Goal: Task Accomplishment & Management: Manage account settings

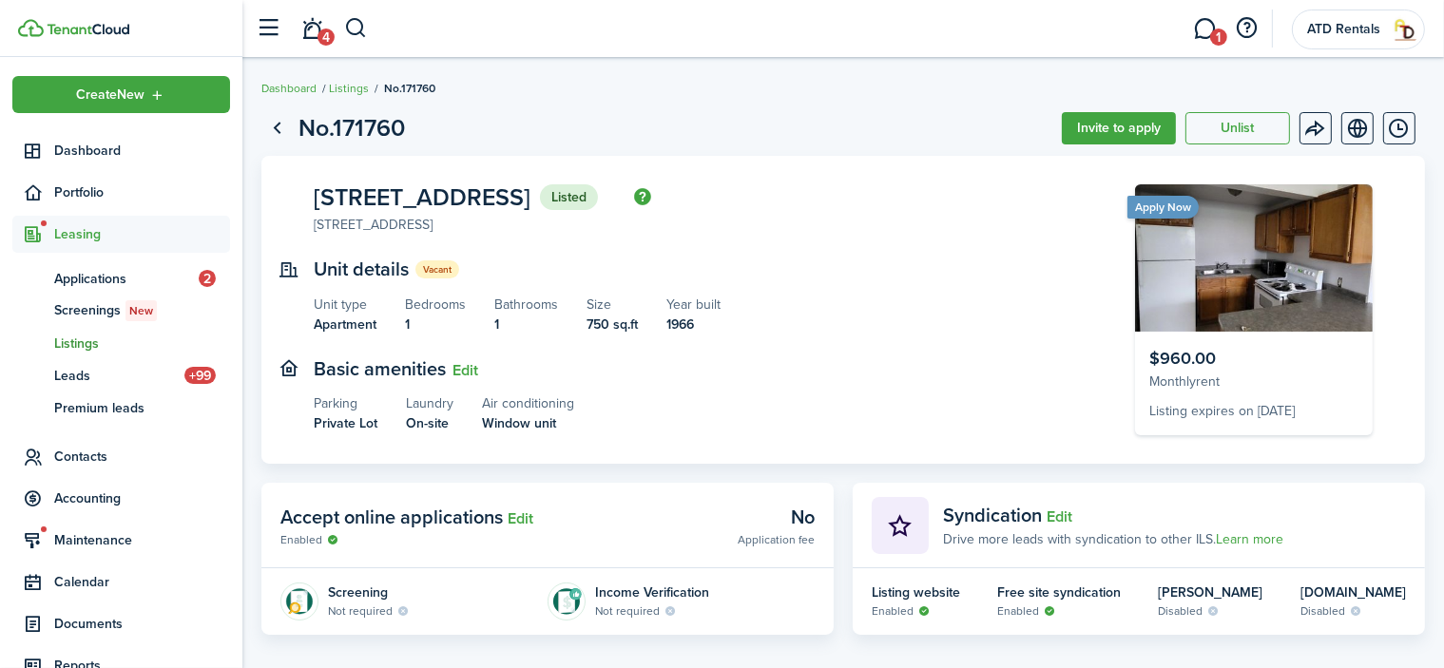
click at [87, 338] on span "Listings" at bounding box center [142, 344] width 176 height 20
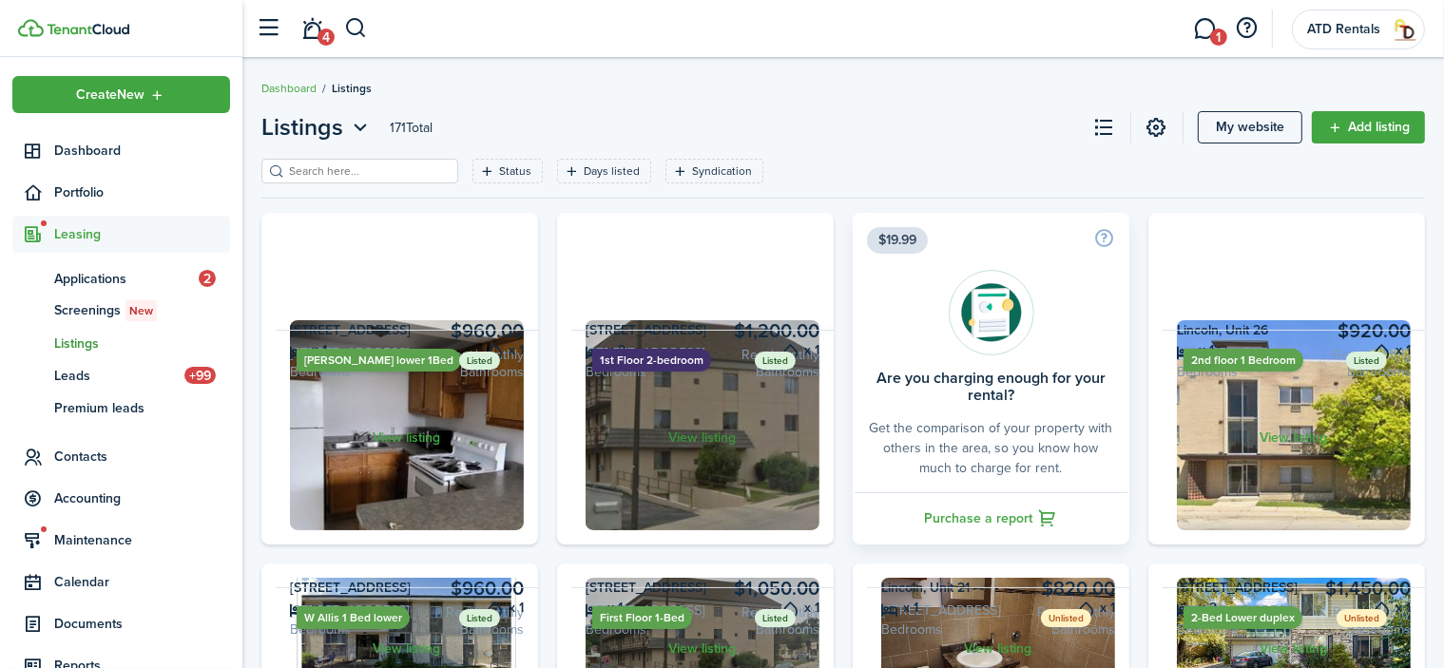
click at [698, 545] on link "View listing" at bounding box center [702, 437] width 262 height 215
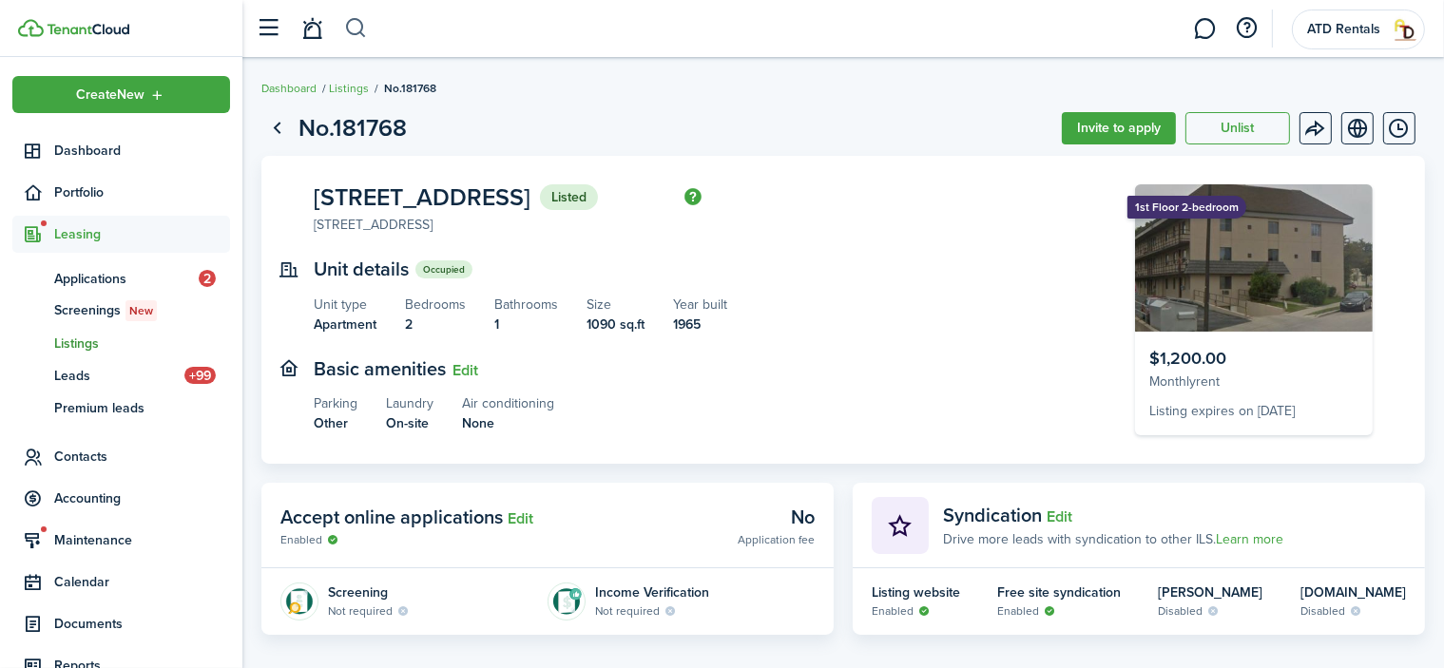
click at [356, 26] on button "button" at bounding box center [356, 28] width 24 height 32
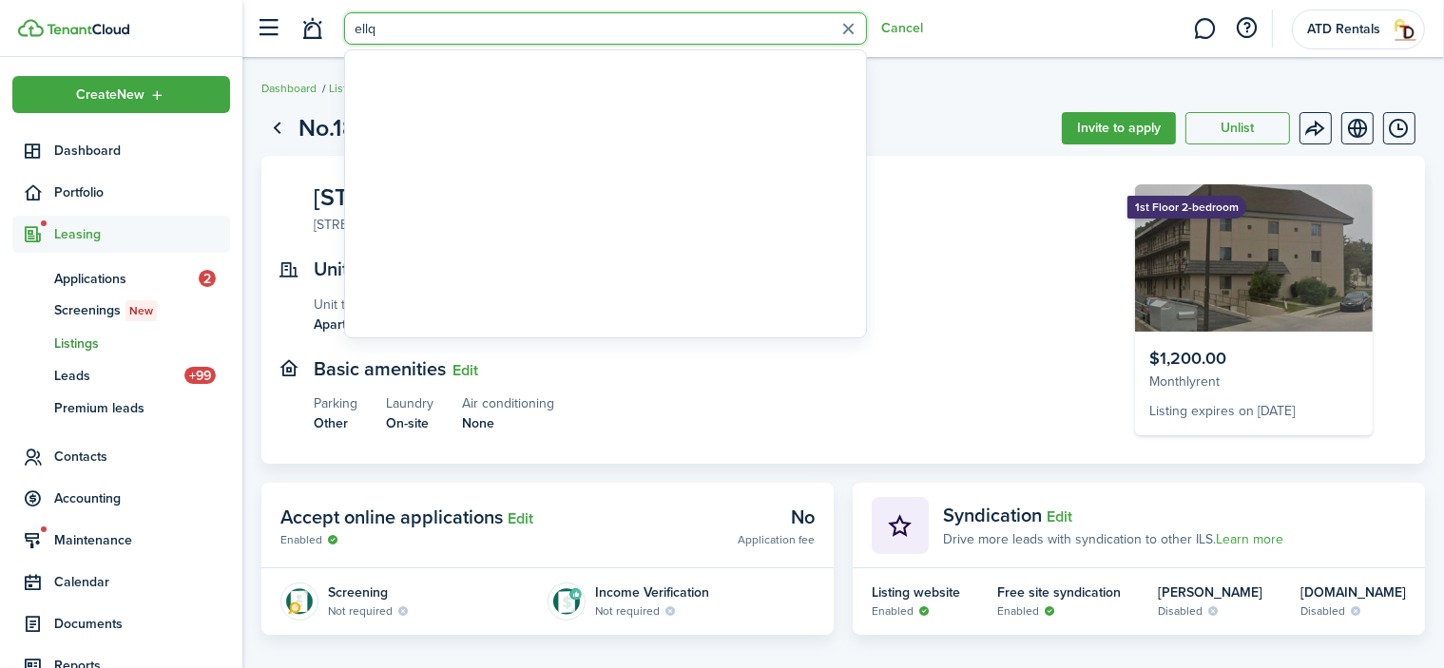
type input "ellqu"
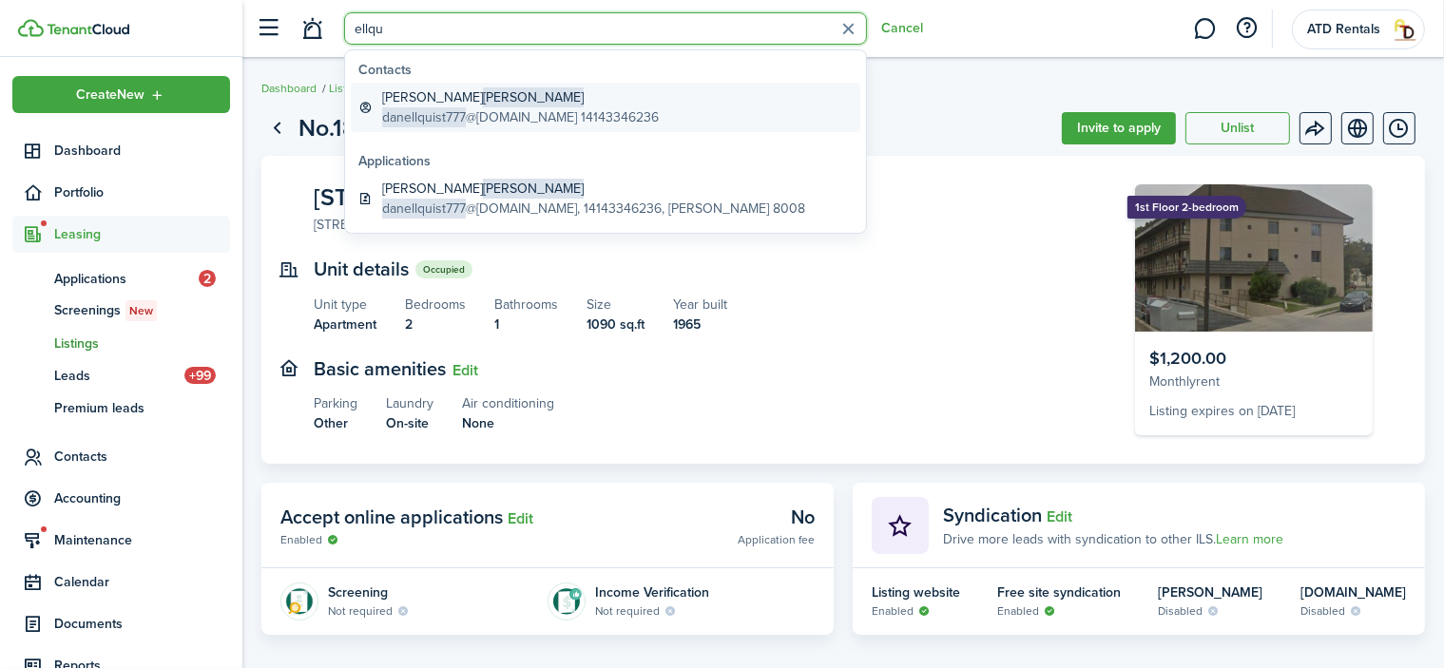
click at [418, 99] on global-search-item-title "[PERSON_NAME]" at bounding box center [520, 97] width 277 height 20
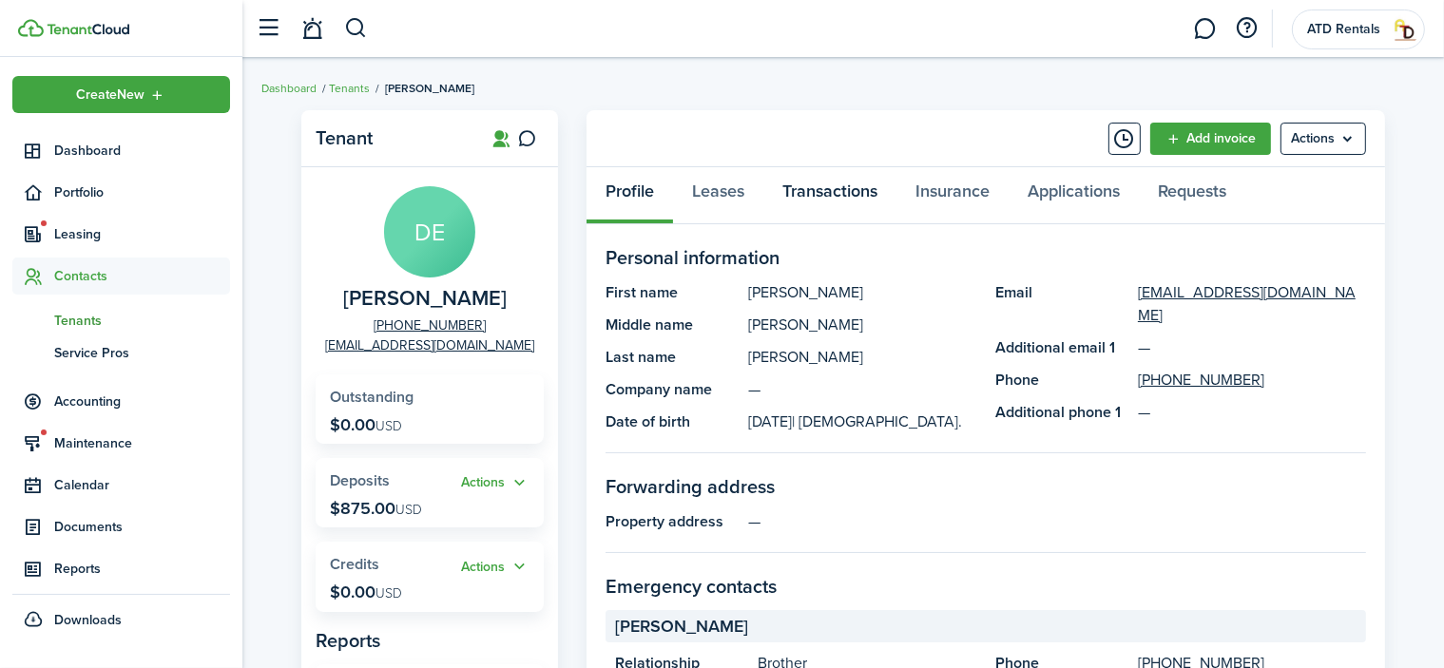
click at [831, 190] on link "Transactions" at bounding box center [829, 195] width 133 height 57
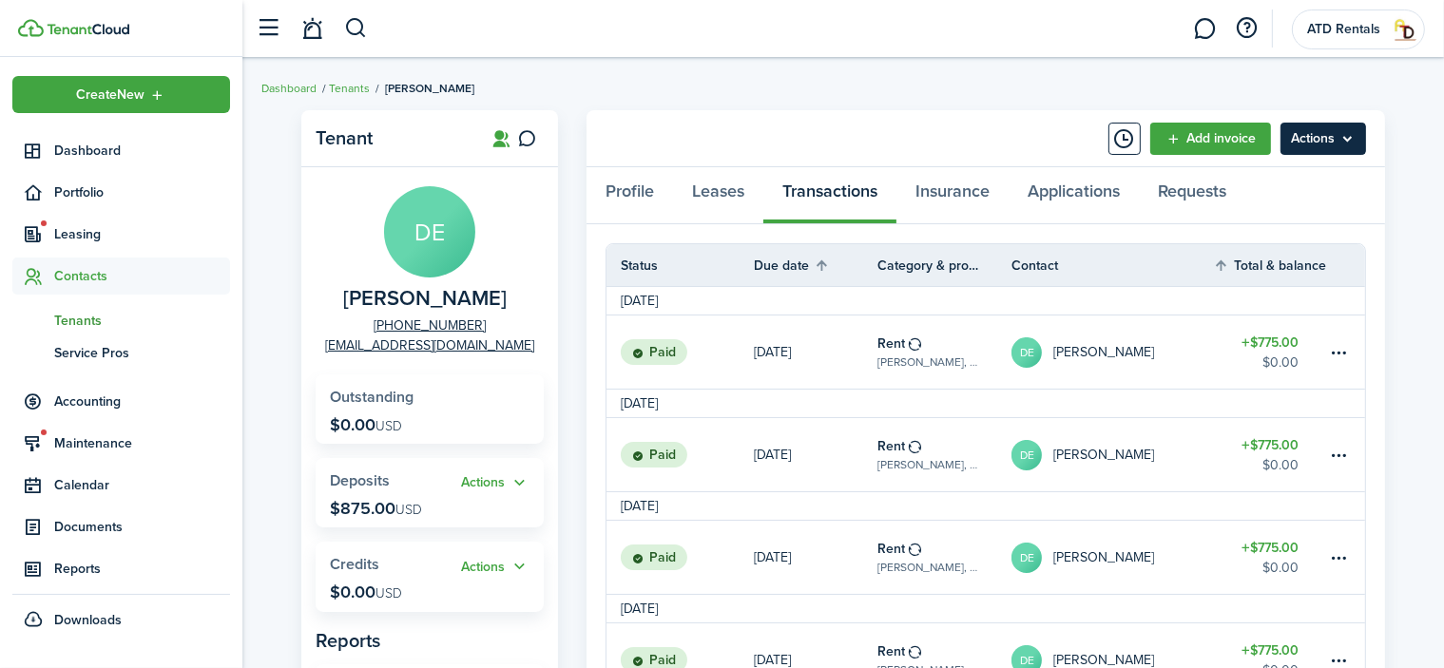
click at [1314, 143] on menu-btn "Actions" at bounding box center [1323, 139] width 86 height 32
click at [1266, 340] on table-amount-title "$775.00" at bounding box center [1270, 343] width 57 height 20
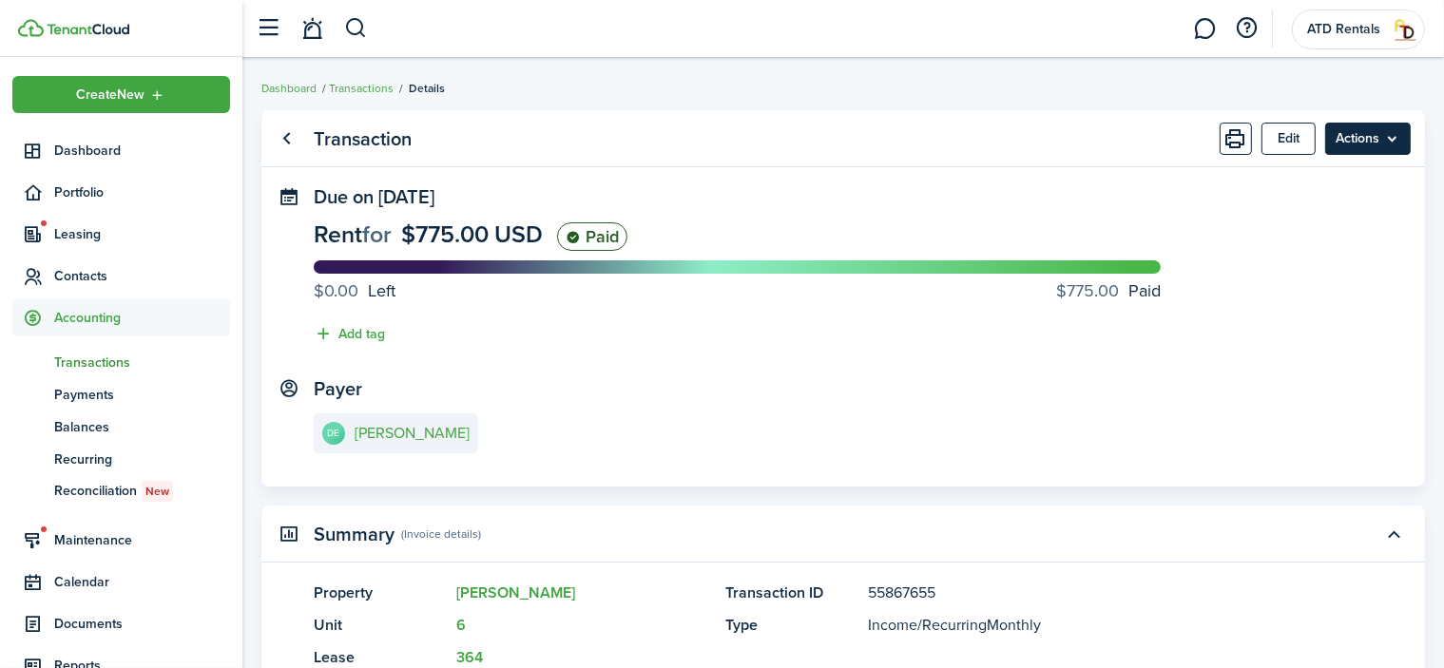
click at [1344, 141] on menu-btn "Actions" at bounding box center [1368, 139] width 86 height 32
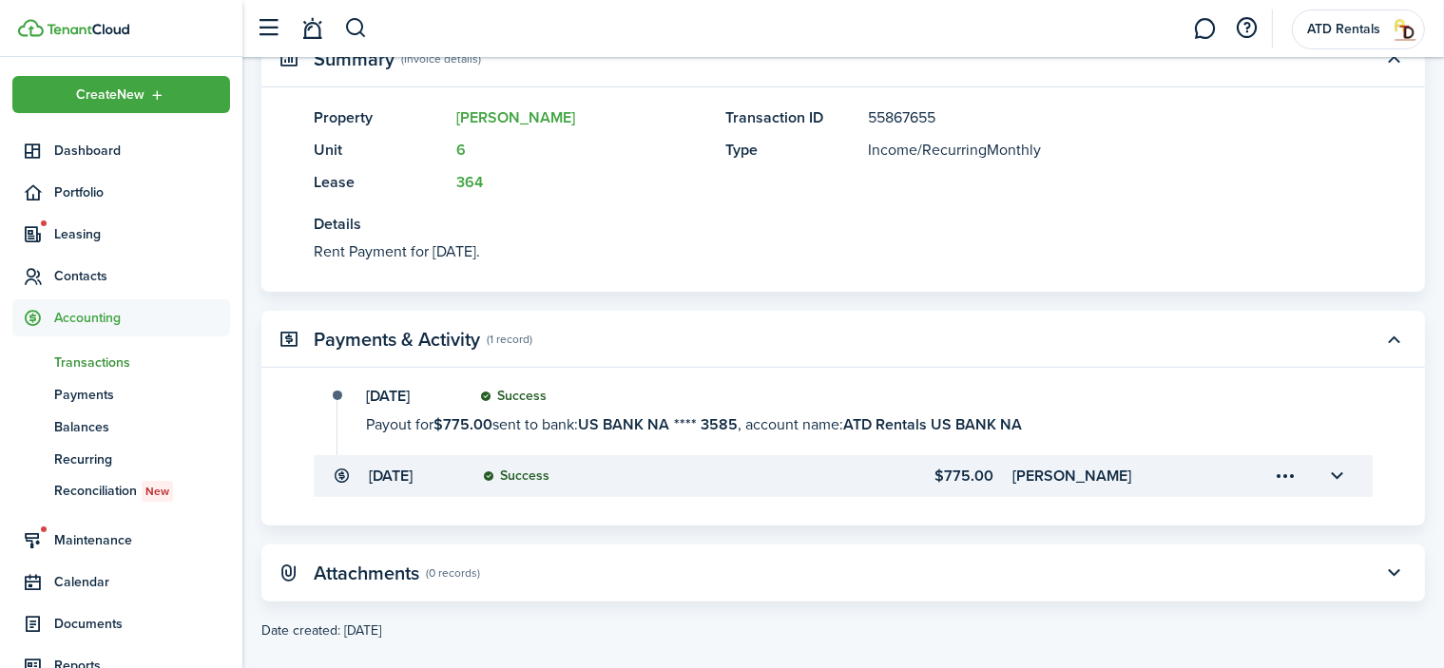
scroll to position [500, 0]
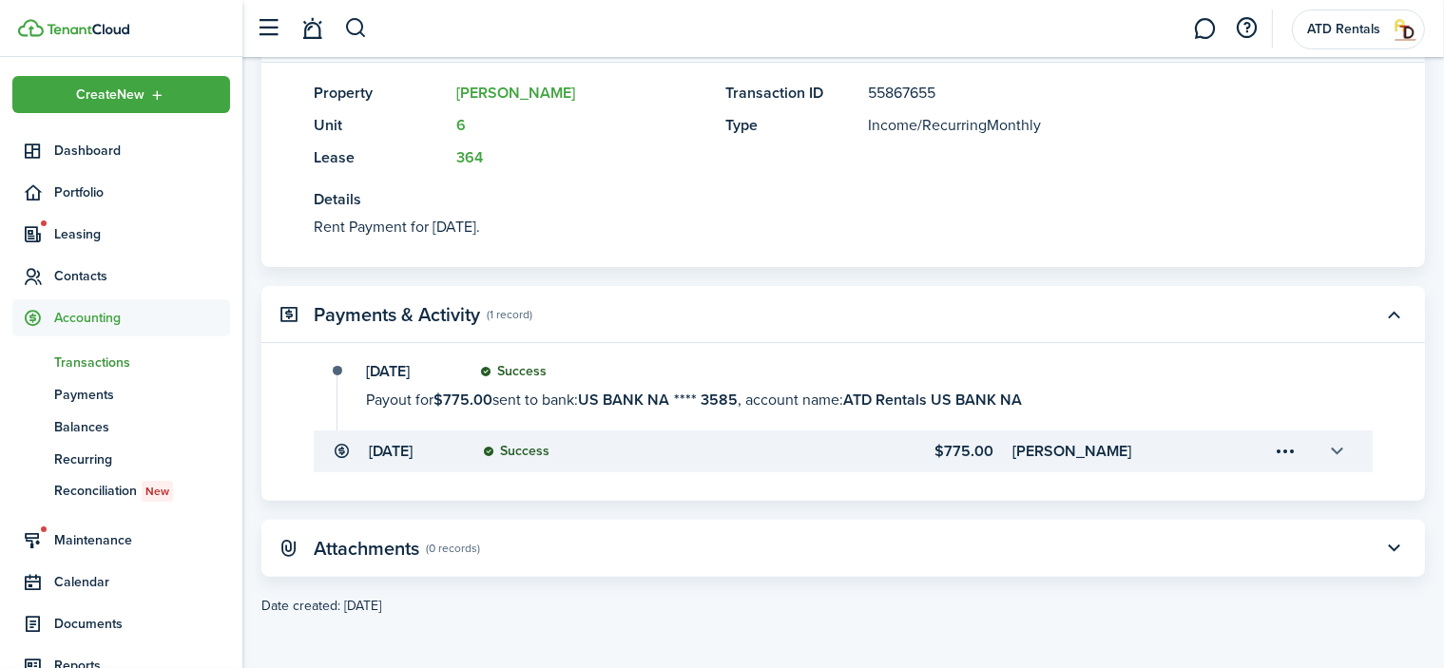
click at [1338, 449] on button "button" at bounding box center [1337, 451] width 32 height 32
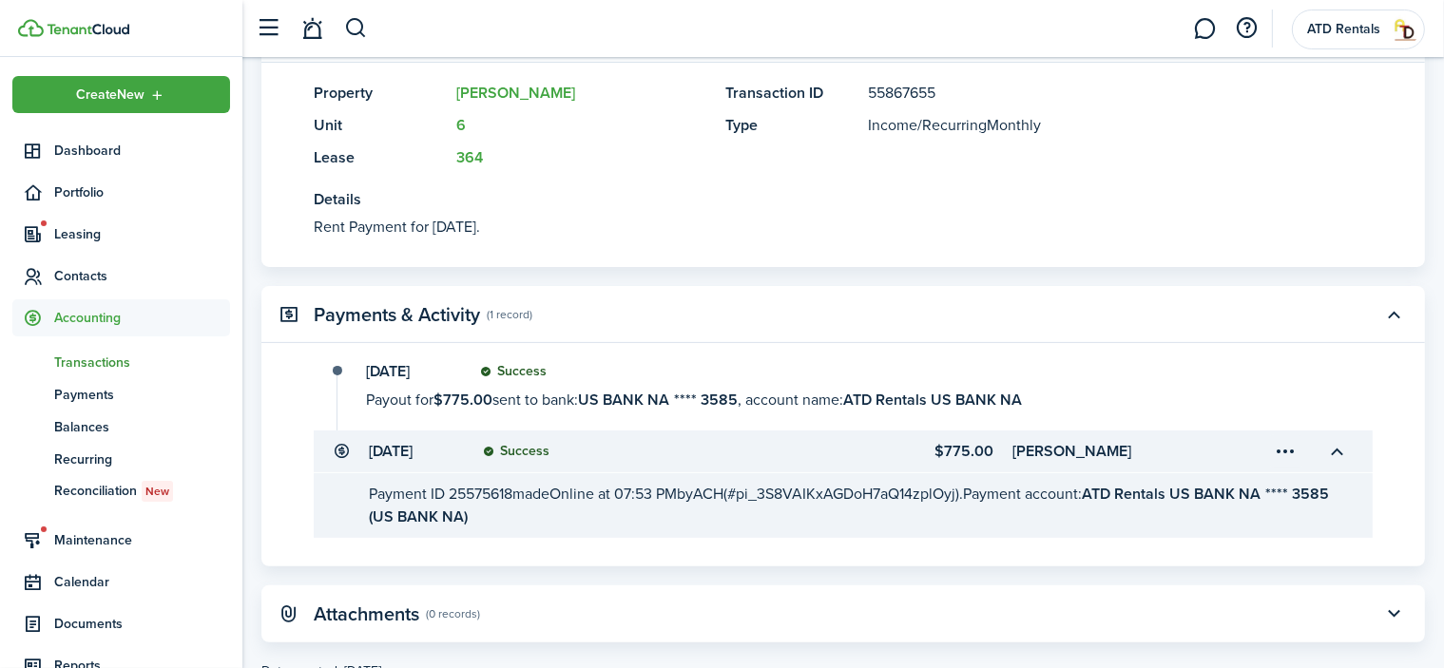
click at [1293, 448] on menu-trigger-card "Open menu" at bounding box center [1286, 451] width 32 height 32
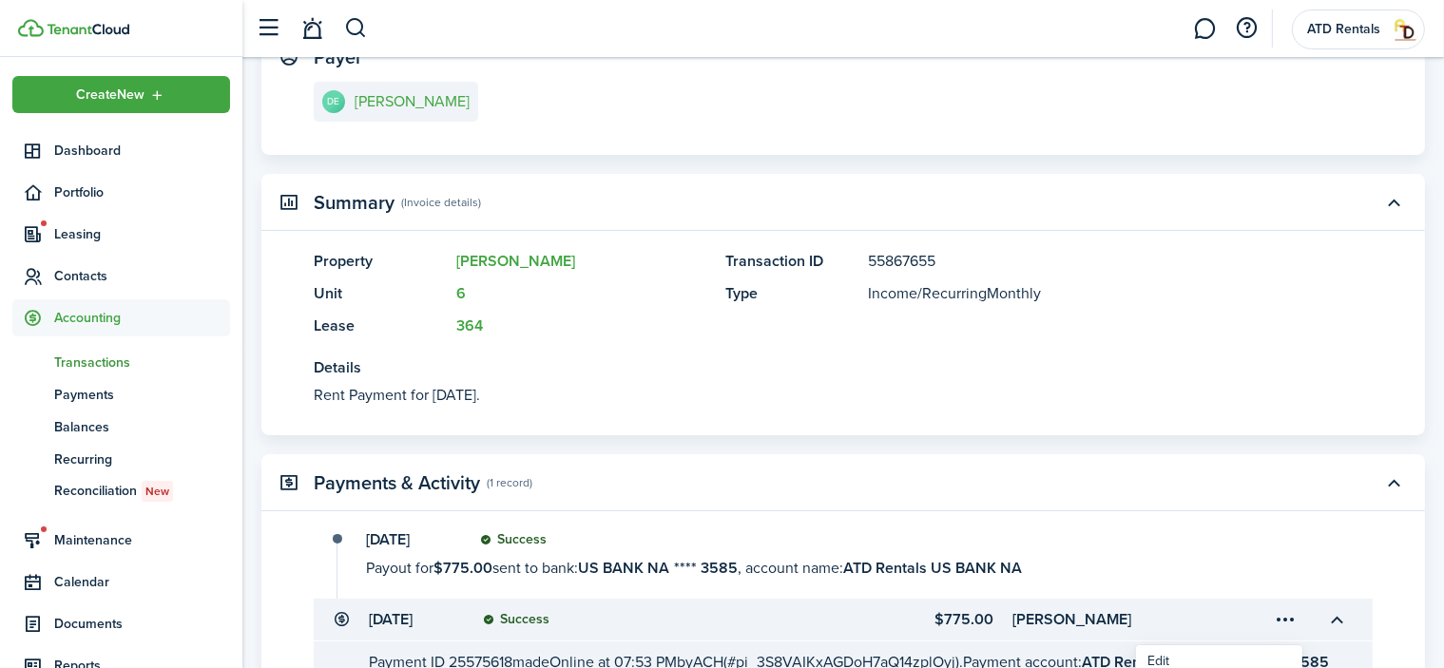
scroll to position [0, 0]
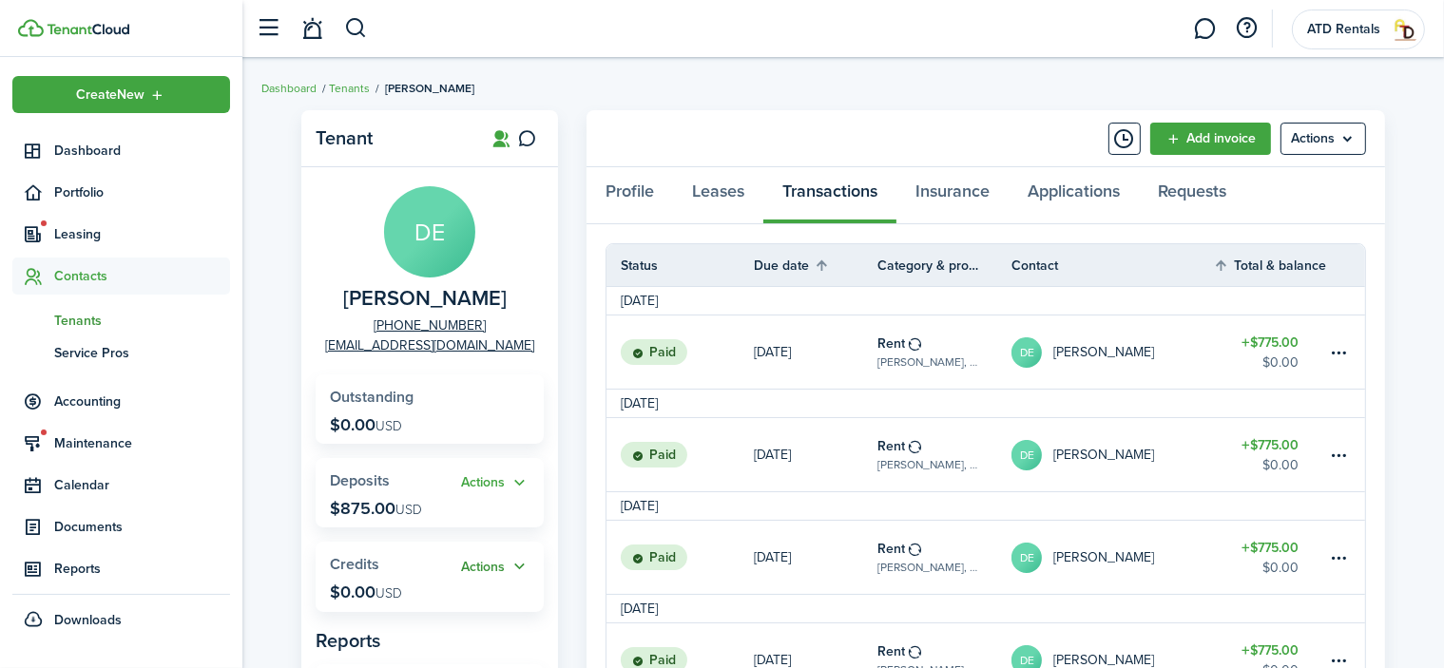
click at [493, 566] on button "Actions" at bounding box center [495, 567] width 68 height 22
click at [398, 601] on link "Add" at bounding box center [446, 603] width 166 height 32
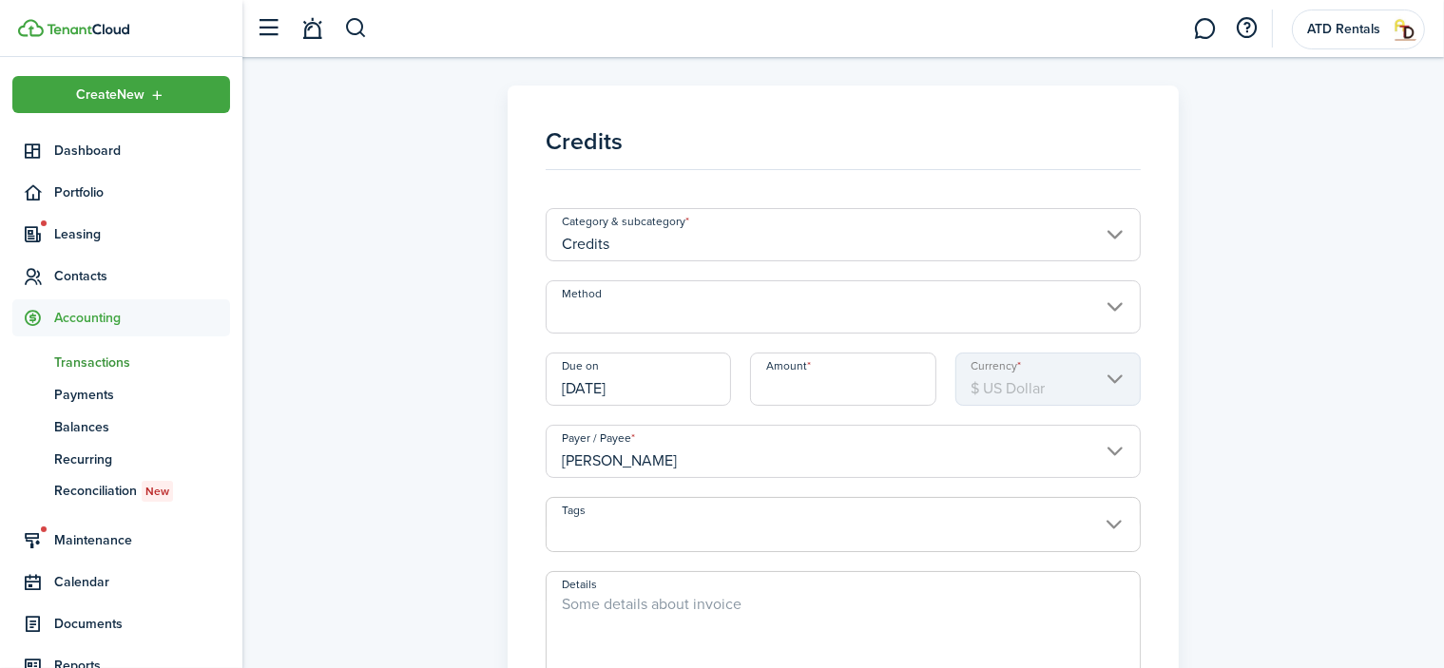
click at [1109, 304] on input "Method" at bounding box center [843, 306] width 595 height 53
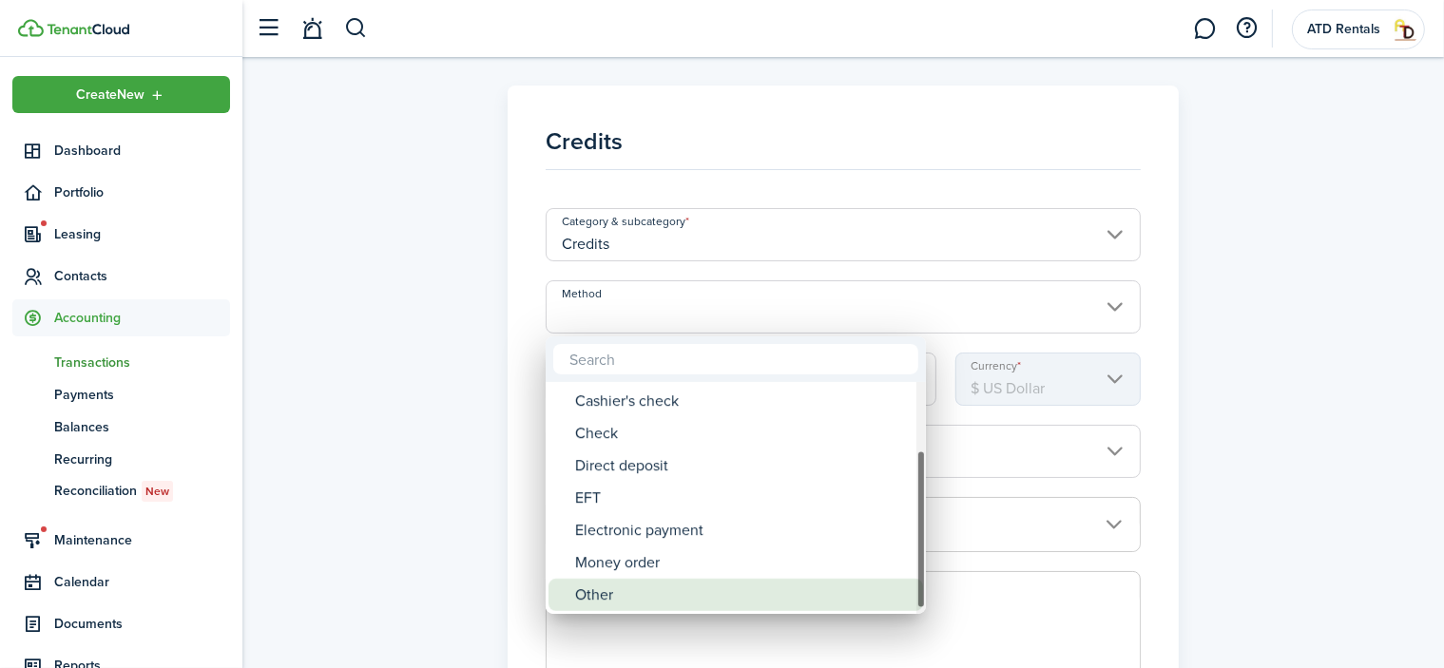
click at [607, 596] on div "Other" at bounding box center [743, 595] width 337 height 32
type input "Other"
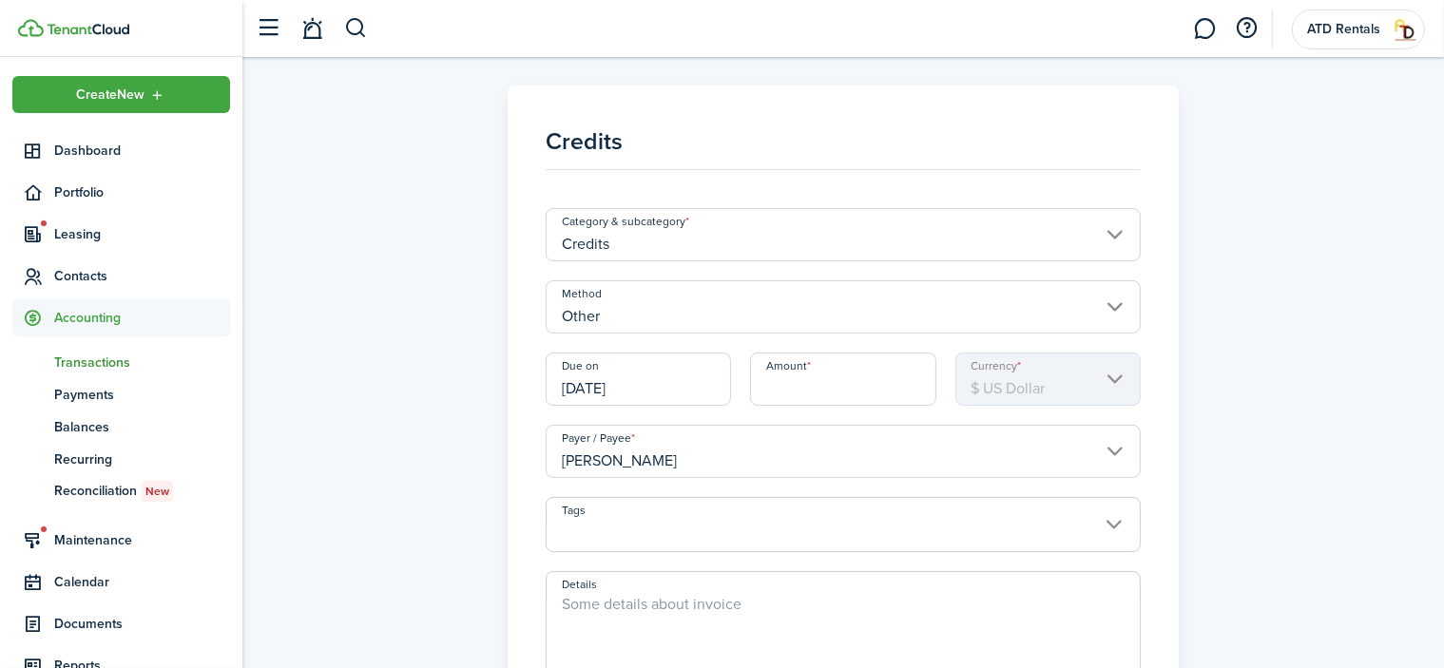
click at [601, 387] on input "[DATE]" at bounding box center [638, 379] width 185 height 53
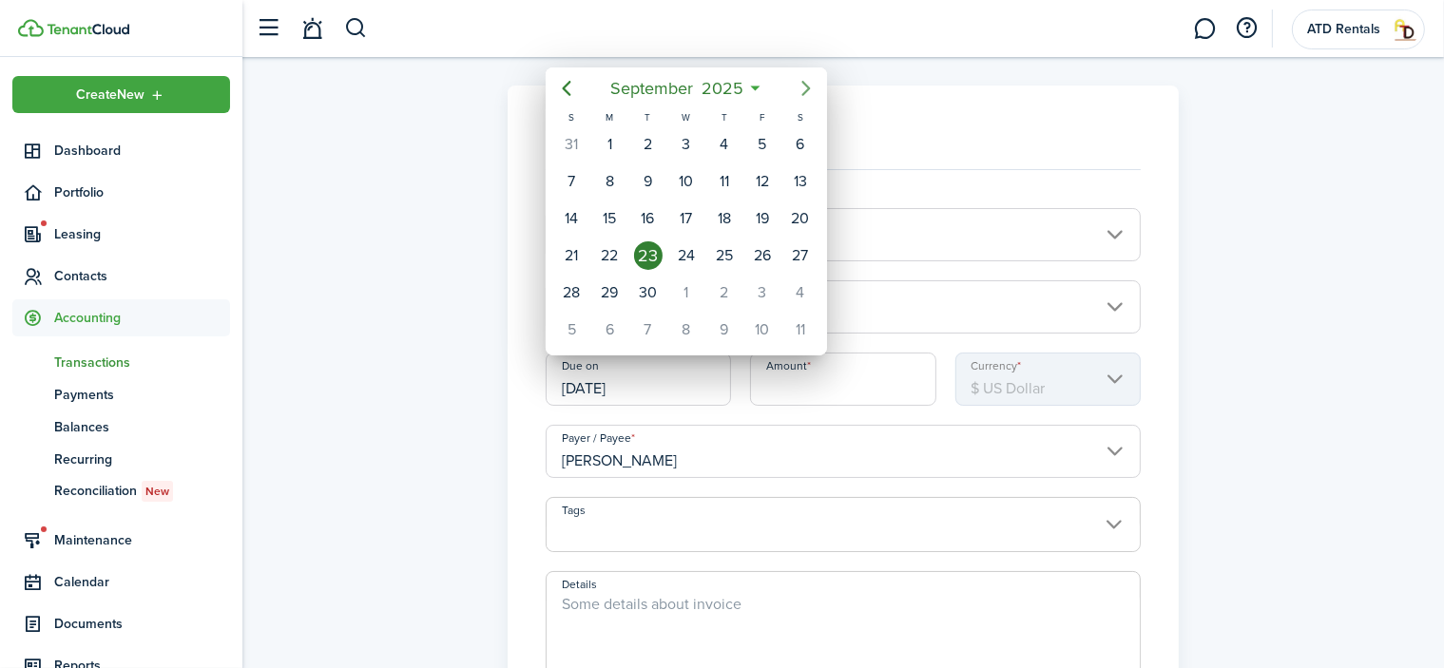
click at [804, 87] on icon "Next page" at bounding box center [806, 88] width 23 height 23
click at [615, 144] on div "1" at bounding box center [609, 144] width 29 height 29
type input "[DATE]"
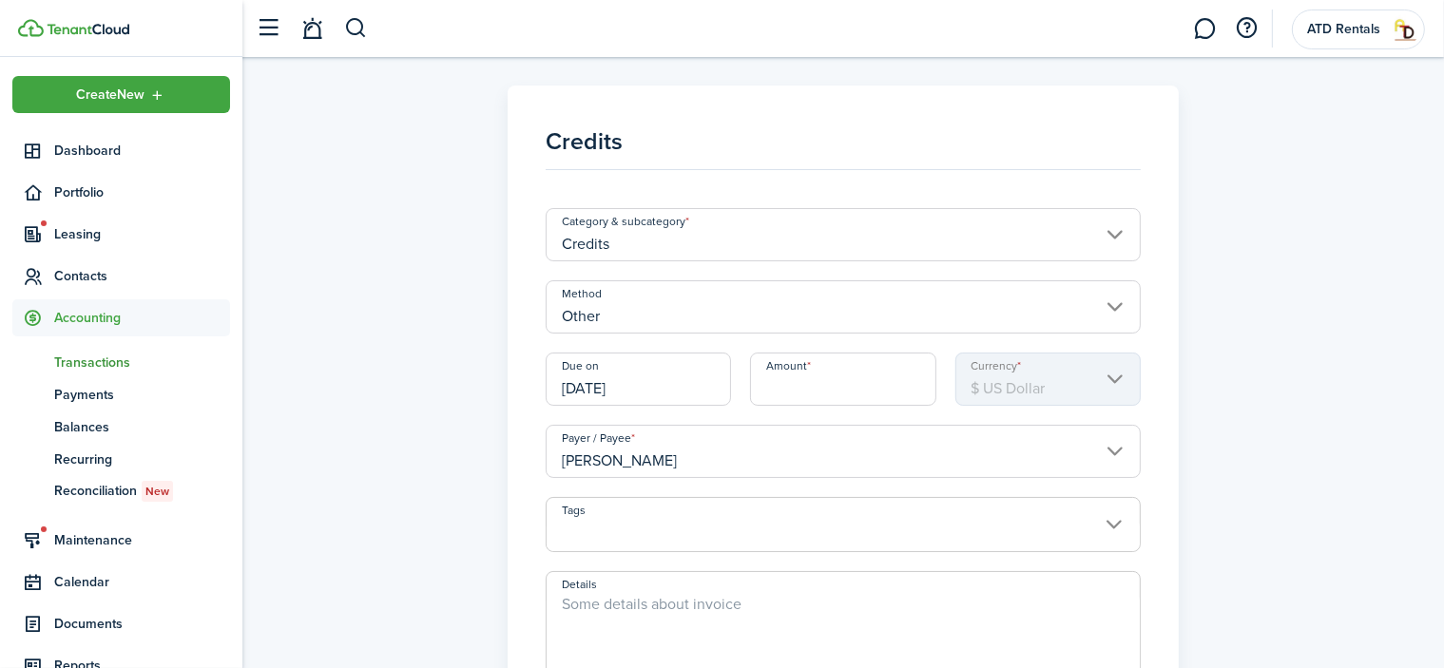
click at [845, 391] on input "Amount" at bounding box center [842, 379] width 185 height 53
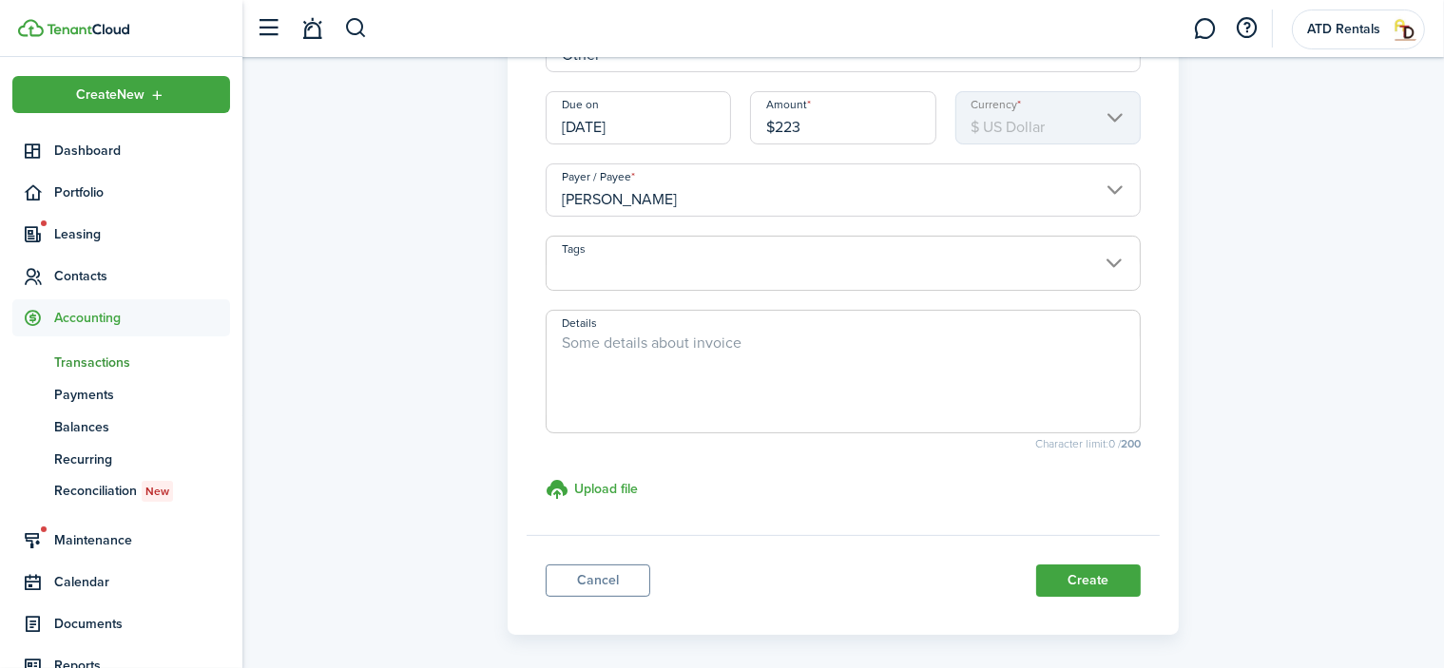
scroll to position [335, 0]
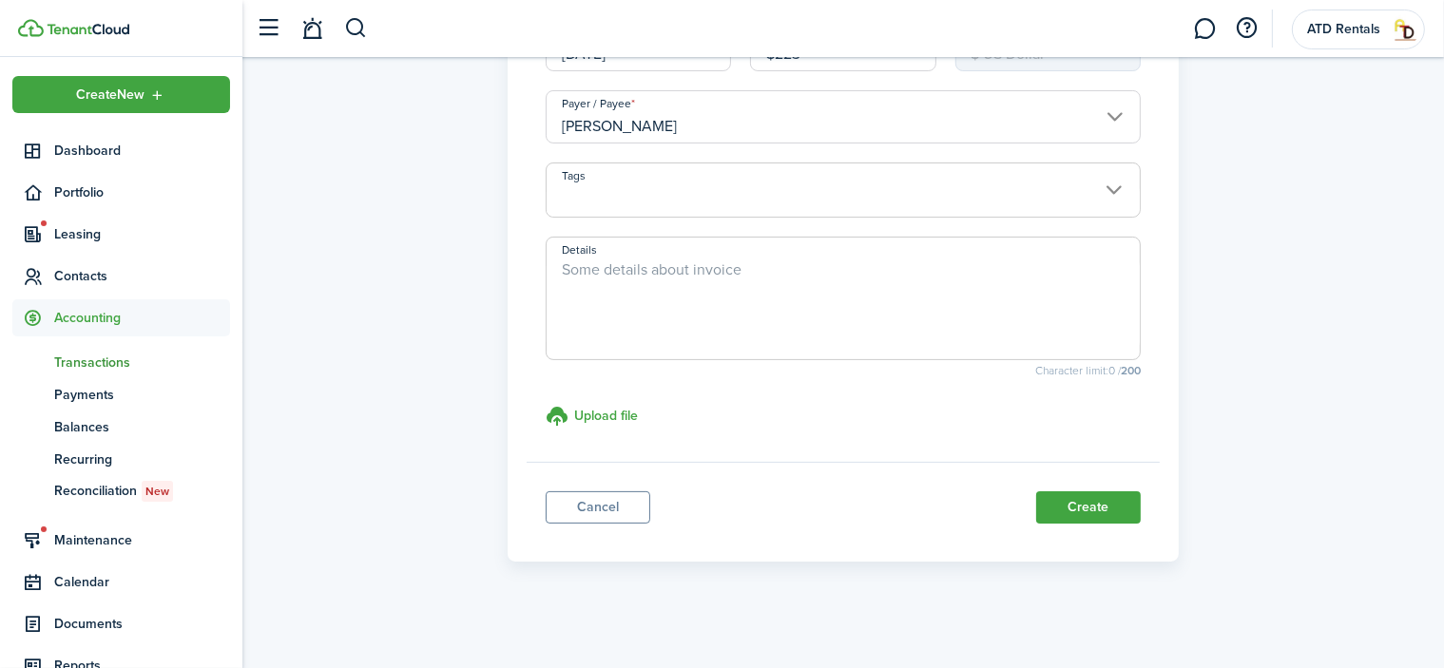
type input "$223.00"
click at [580, 265] on textarea "Details" at bounding box center [843, 304] width 593 height 91
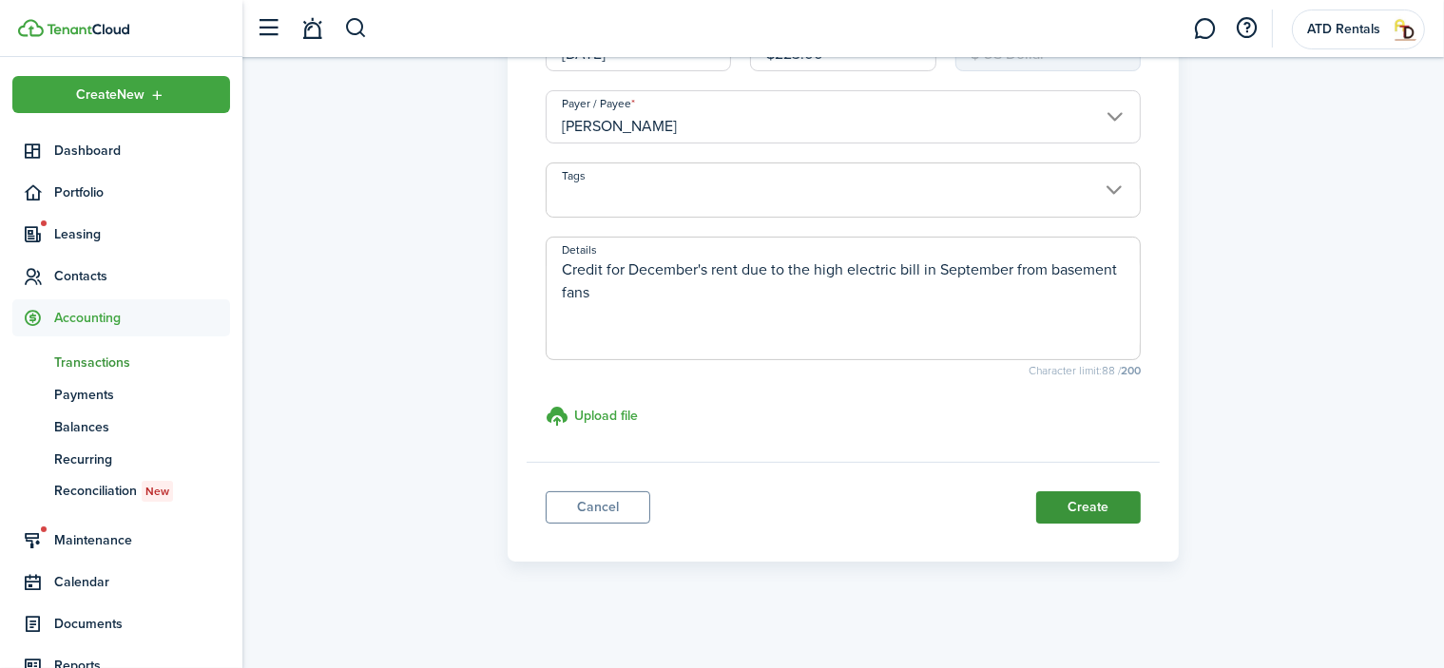
type textarea "Credit for December's rent due to the high electric bill in September from base…"
click at [1099, 505] on button "Create" at bounding box center [1088, 507] width 105 height 32
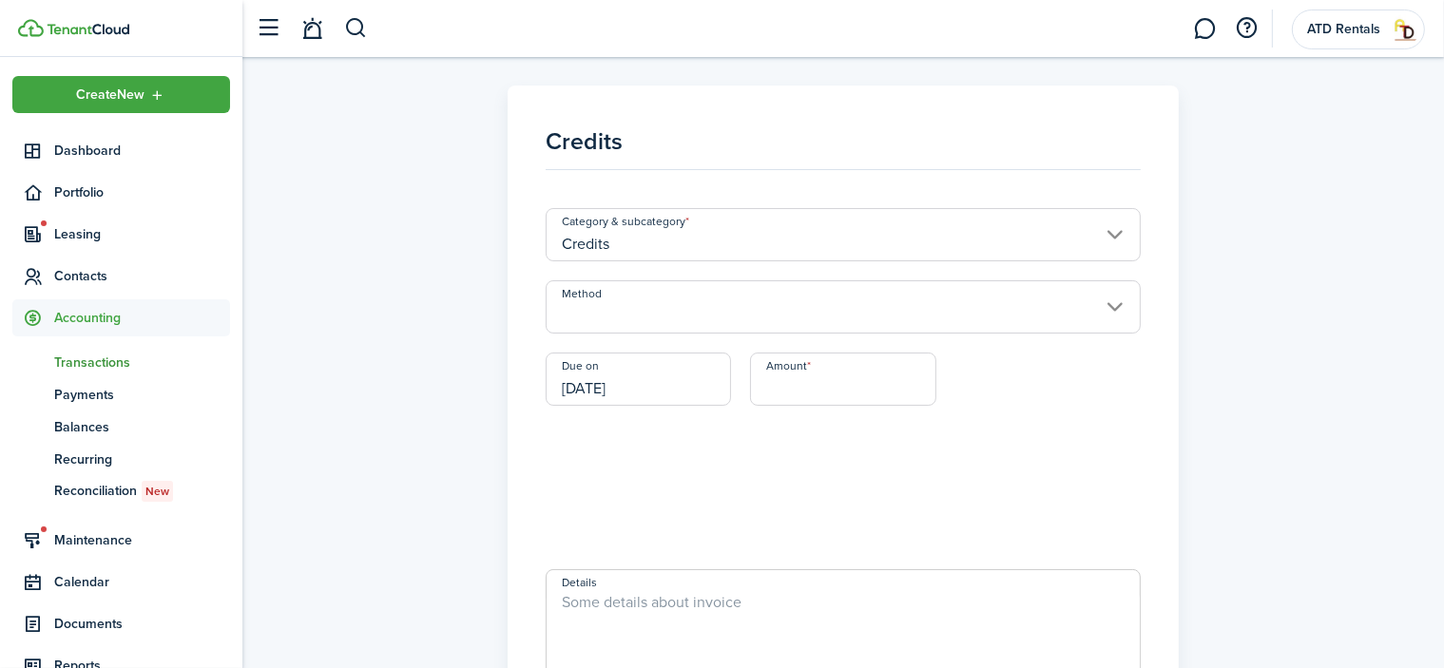
scroll to position [334, 0]
